Goal: Information Seeking & Learning: Learn about a topic

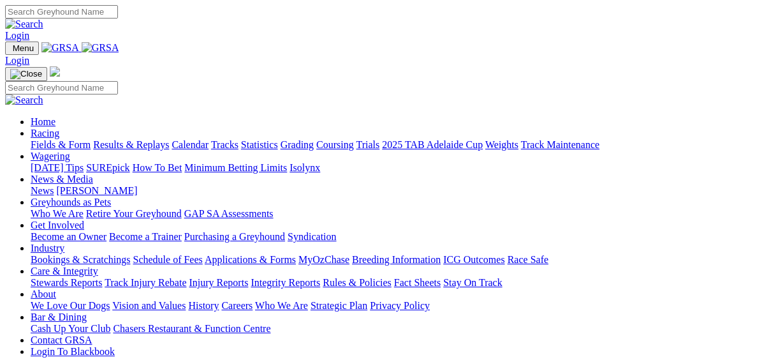
click at [38, 139] on link "Fields & Form" at bounding box center [61, 144] width 60 height 11
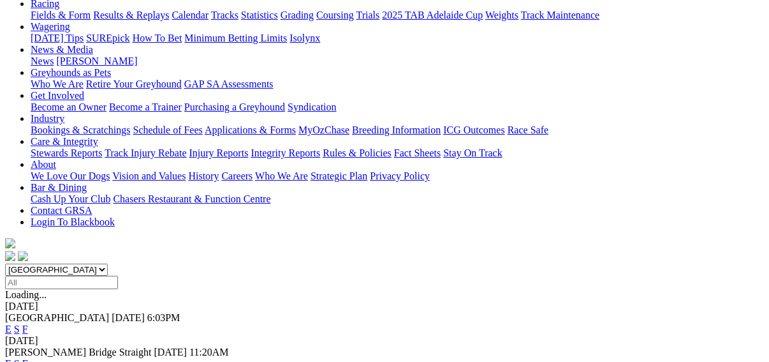
scroll to position [204, 0]
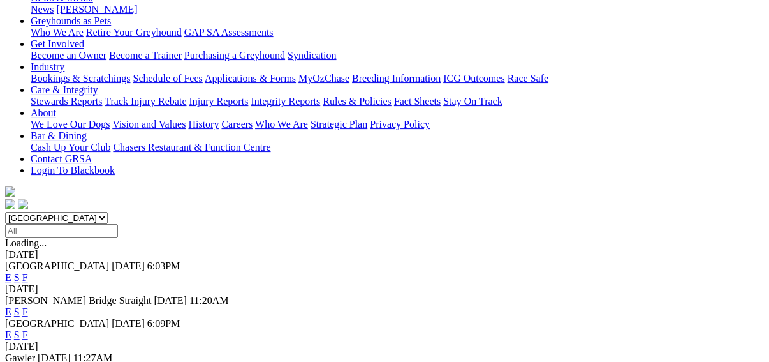
click at [28, 306] on link "F" at bounding box center [25, 311] width 6 height 11
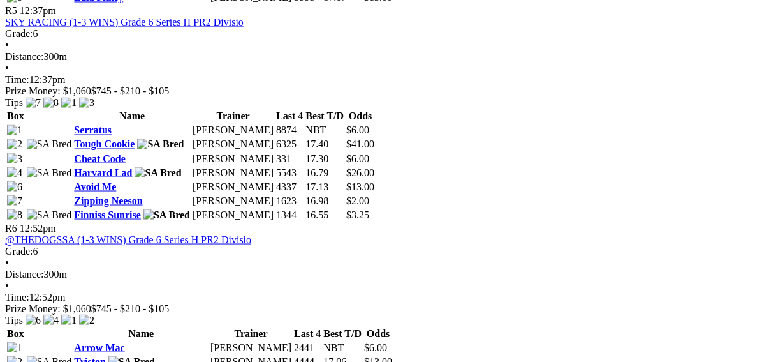
scroll to position [1429, 0]
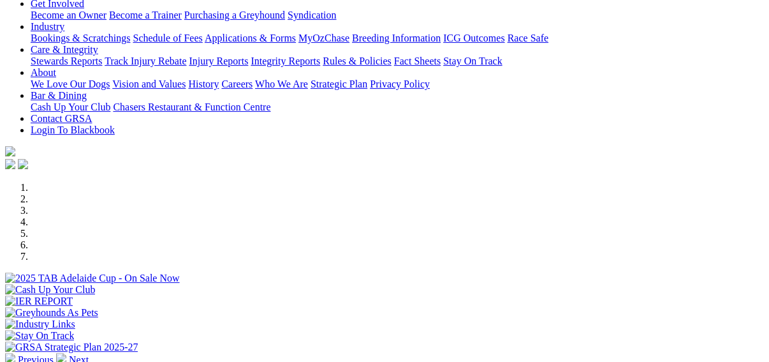
scroll to position [357, 0]
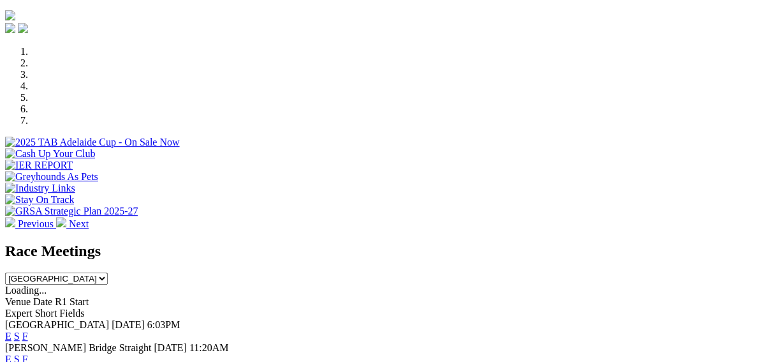
click at [28, 330] on link "F" at bounding box center [25, 335] width 6 height 11
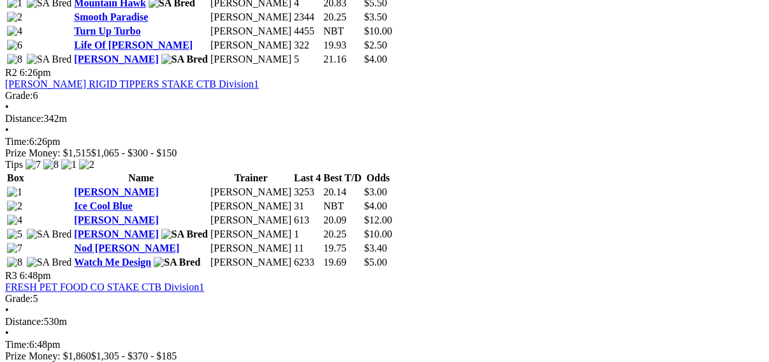
scroll to position [817, 0]
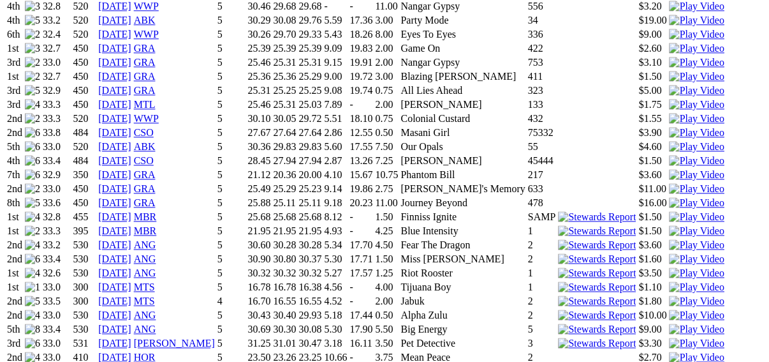
scroll to position [1199, 0]
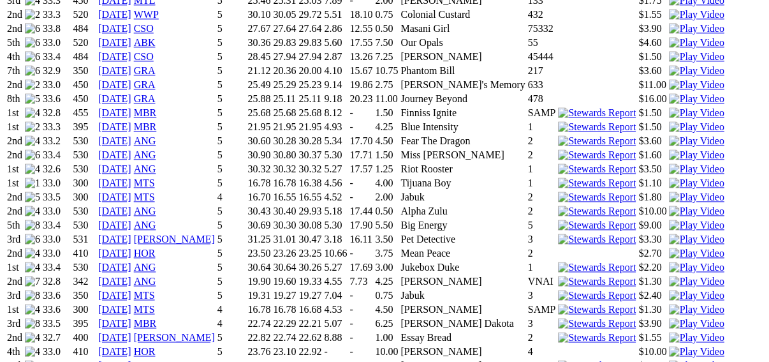
scroll to position [1097, 0]
